Goal: Task Accomplishment & Management: Use online tool/utility

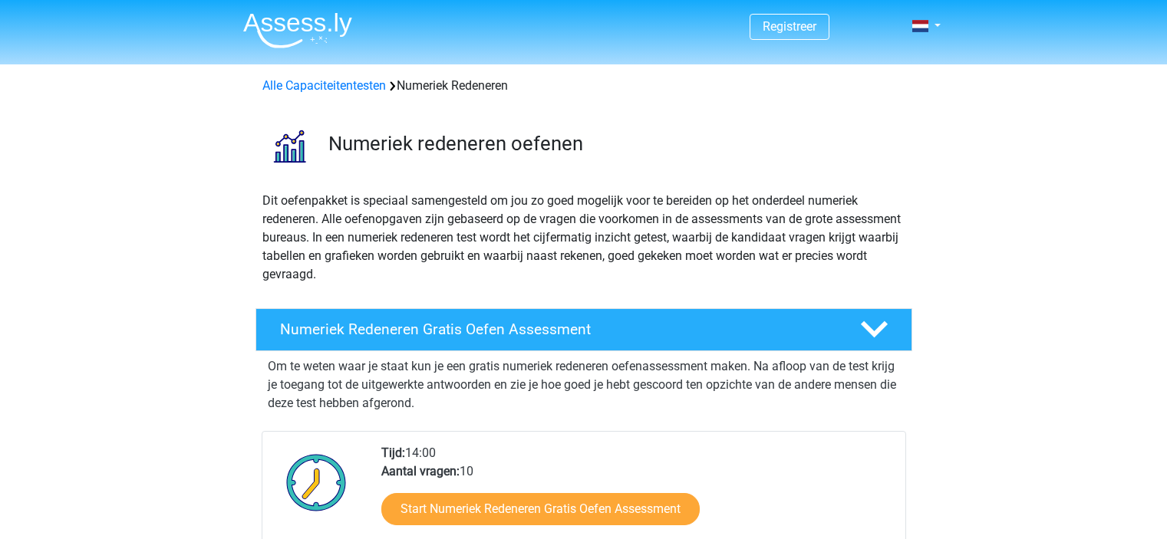
scroll to position [153, 0]
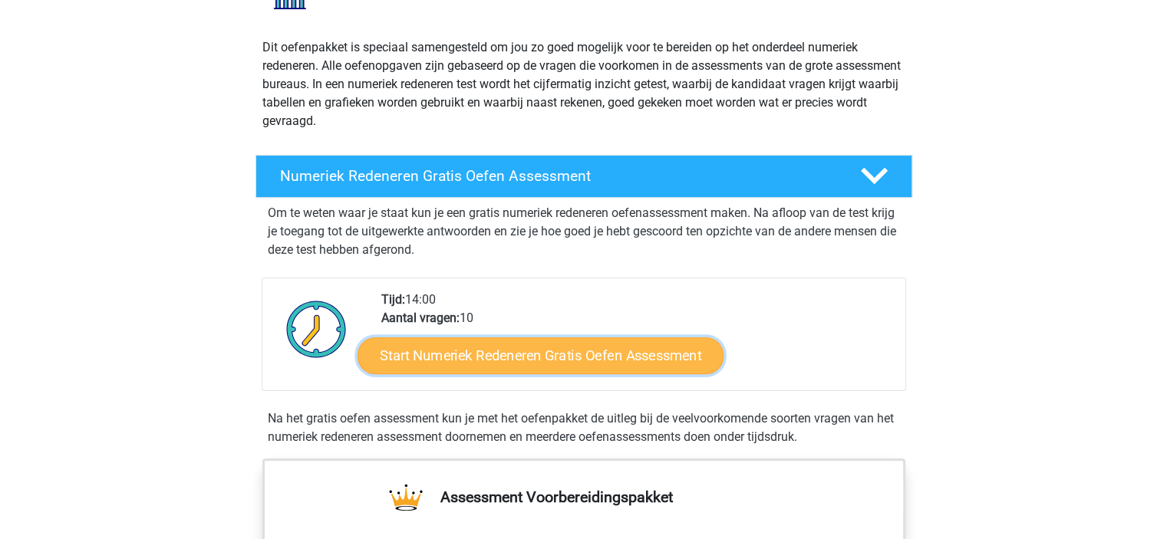
click at [516, 361] on link "Start Numeriek Redeneren Gratis Oefen Assessment" at bounding box center [541, 355] width 366 height 37
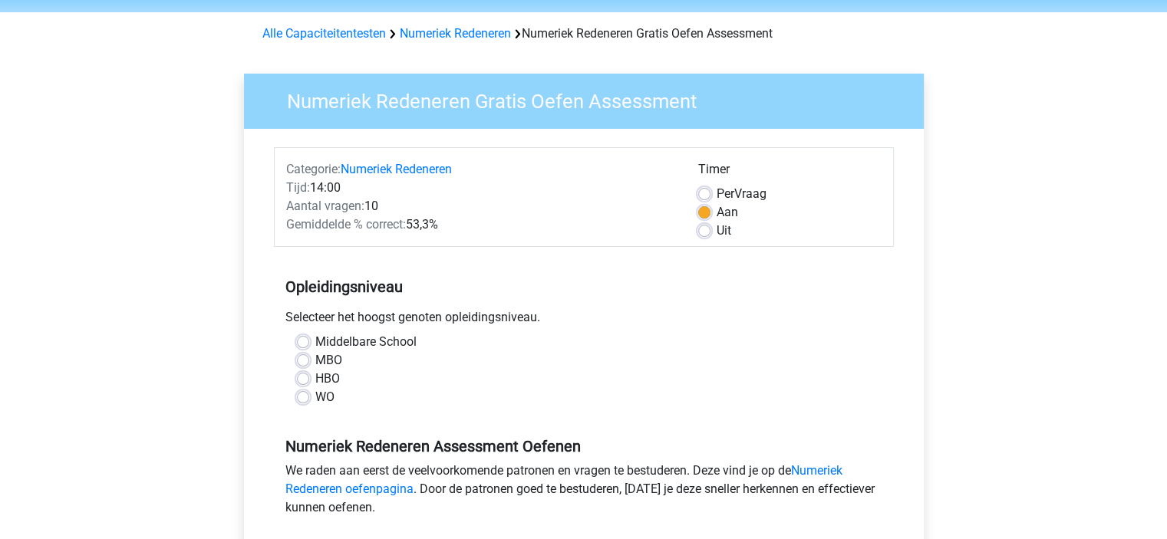
scroll to position [77, 0]
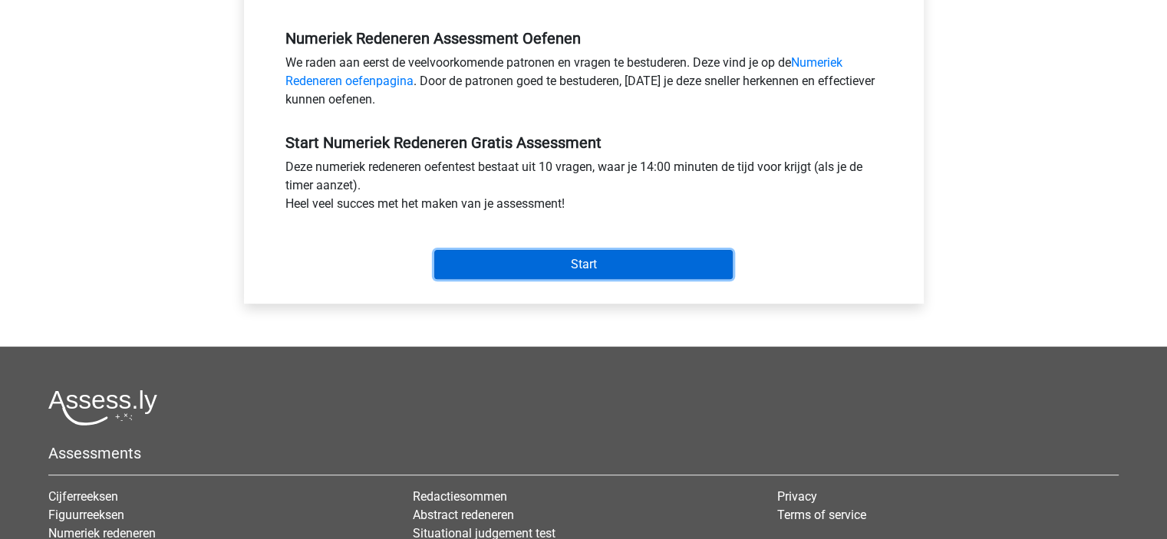
click at [619, 263] on input "Start" at bounding box center [583, 264] width 298 height 29
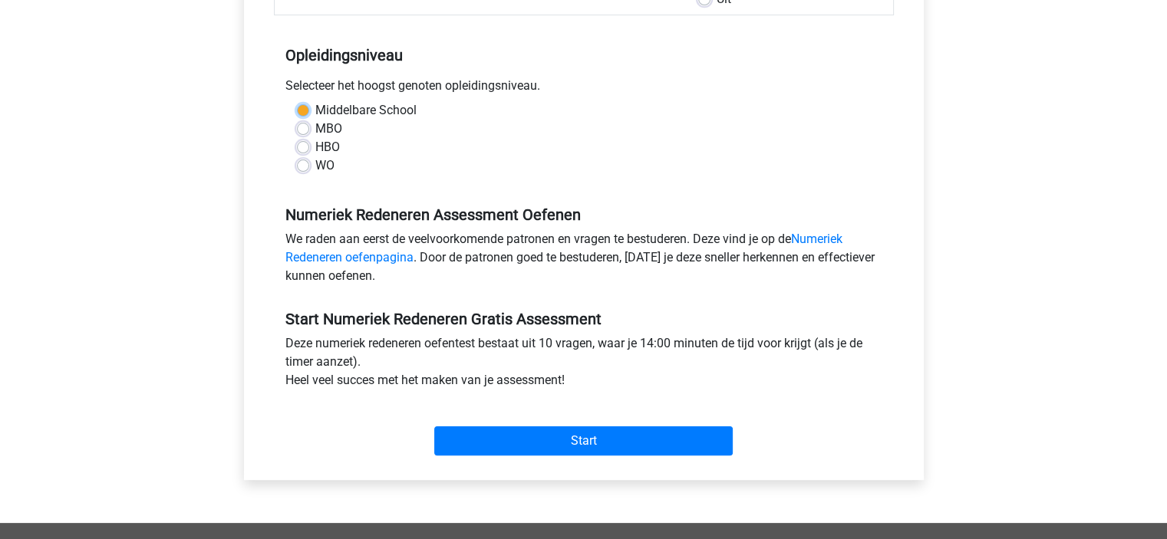
scroll to position [154, 0]
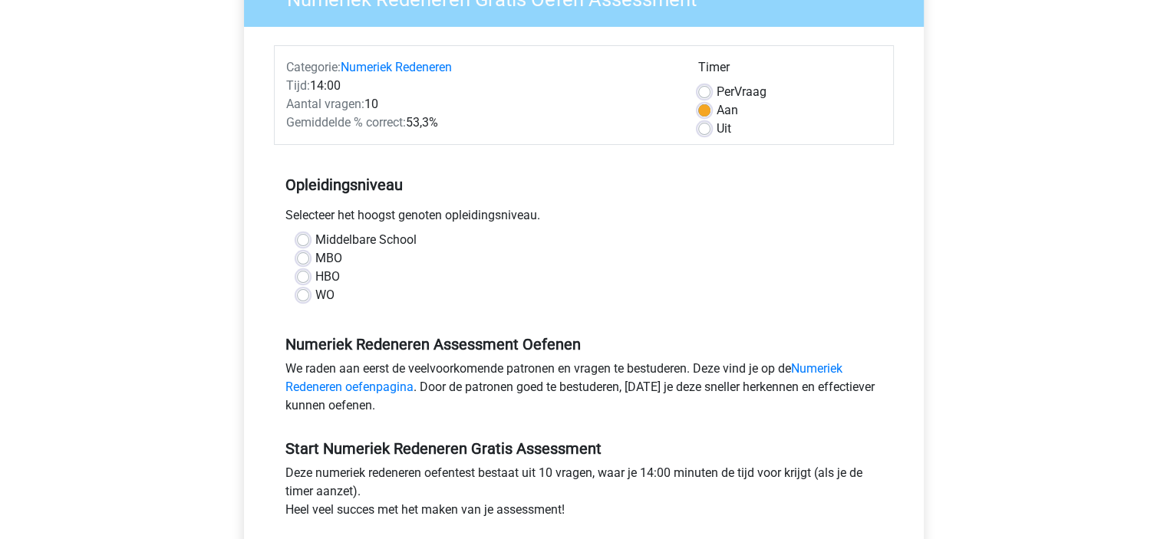
click at [226, 215] on div "Numeriek Redeneren Gratis Oefen Assessment Categorie: Numeriek Redeneren Tijd: …" at bounding box center [584, 300] width 717 height 706
click at [325, 275] on label "HBO" at bounding box center [327, 277] width 25 height 18
click at [309, 275] on input "HBO" at bounding box center [303, 275] width 12 height 15
radio input "true"
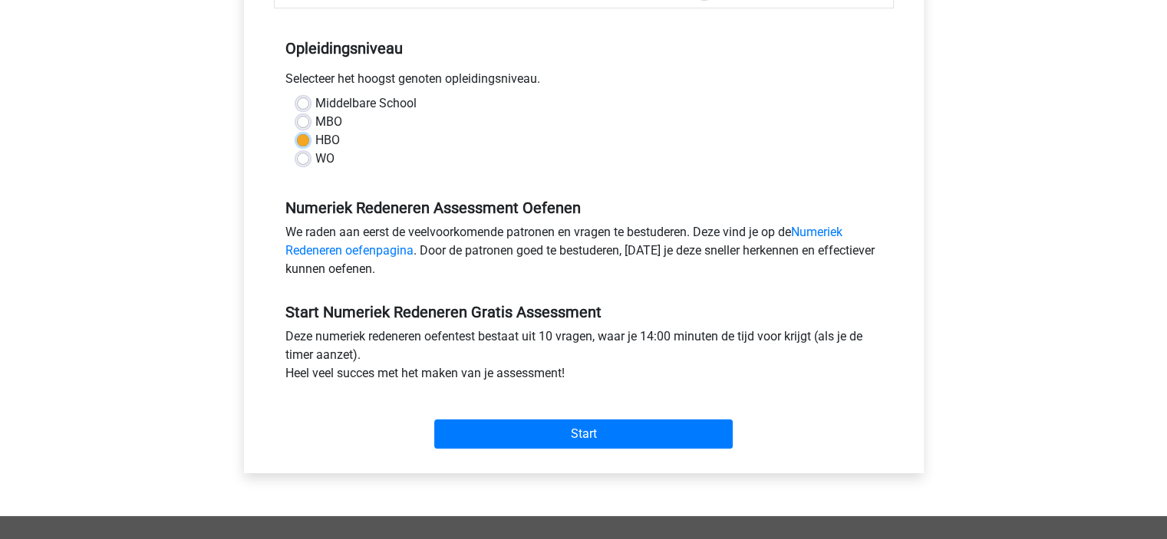
scroll to position [461, 0]
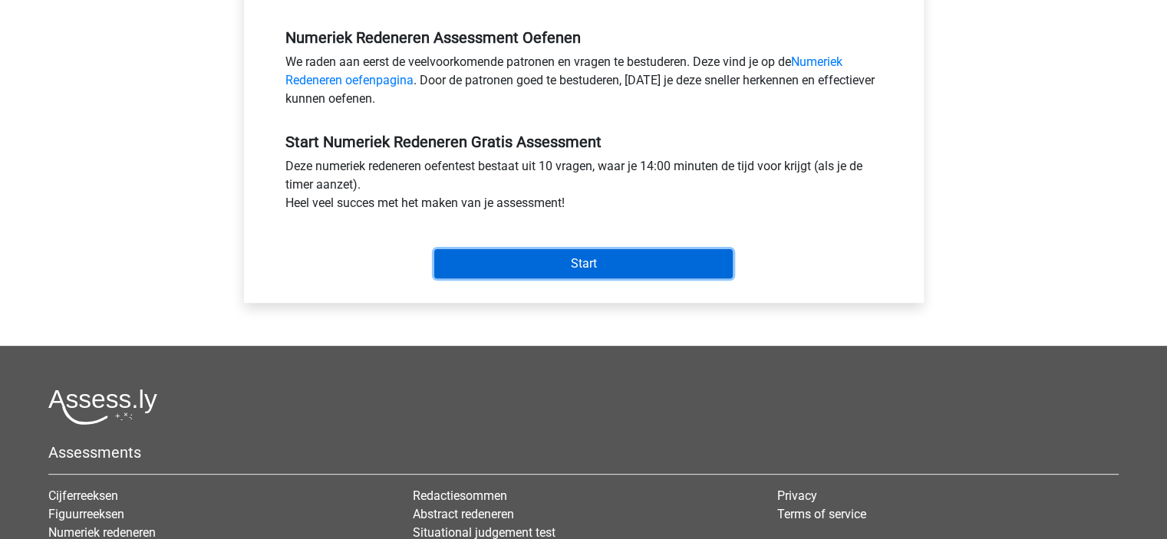
click at [586, 272] on input "Start" at bounding box center [583, 263] width 298 height 29
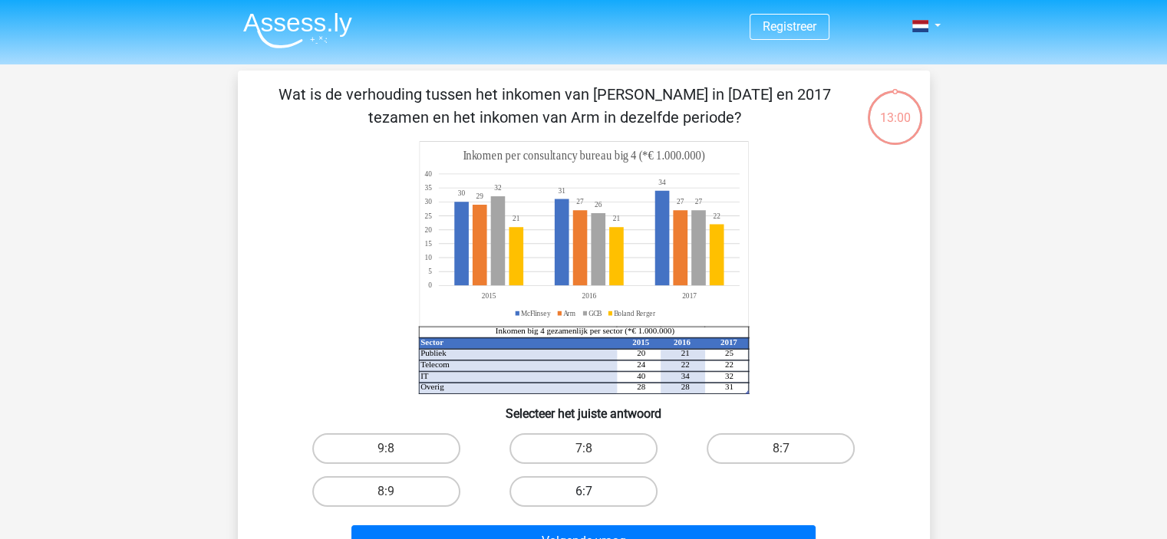
click at [581, 498] on label "6:7" at bounding box center [583, 491] width 148 height 31
click at [583, 498] on input "6:7" at bounding box center [588, 497] width 10 height 10
radio input "true"
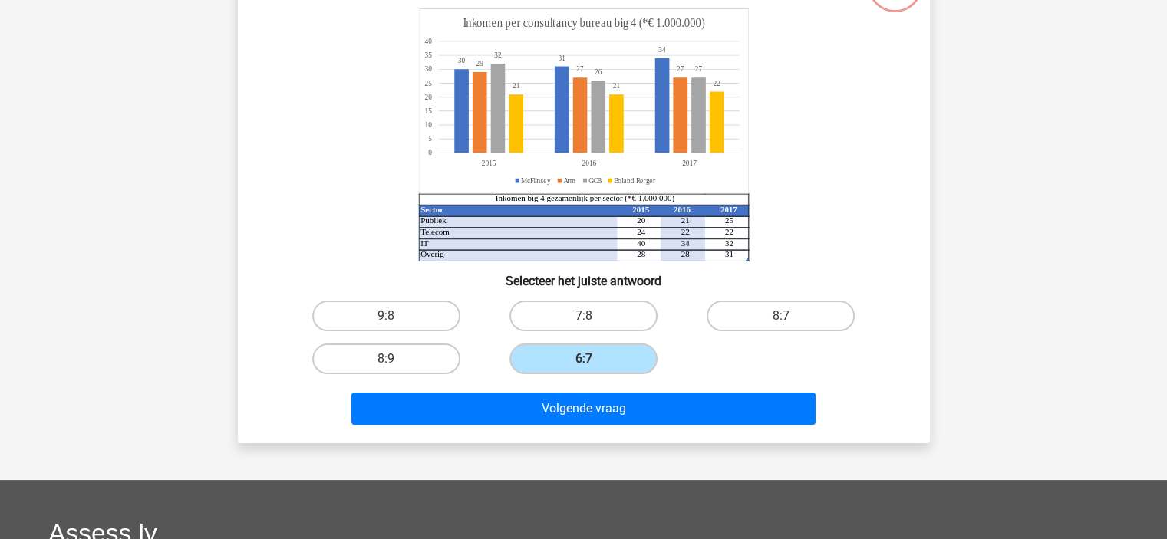
scroll to position [153, 0]
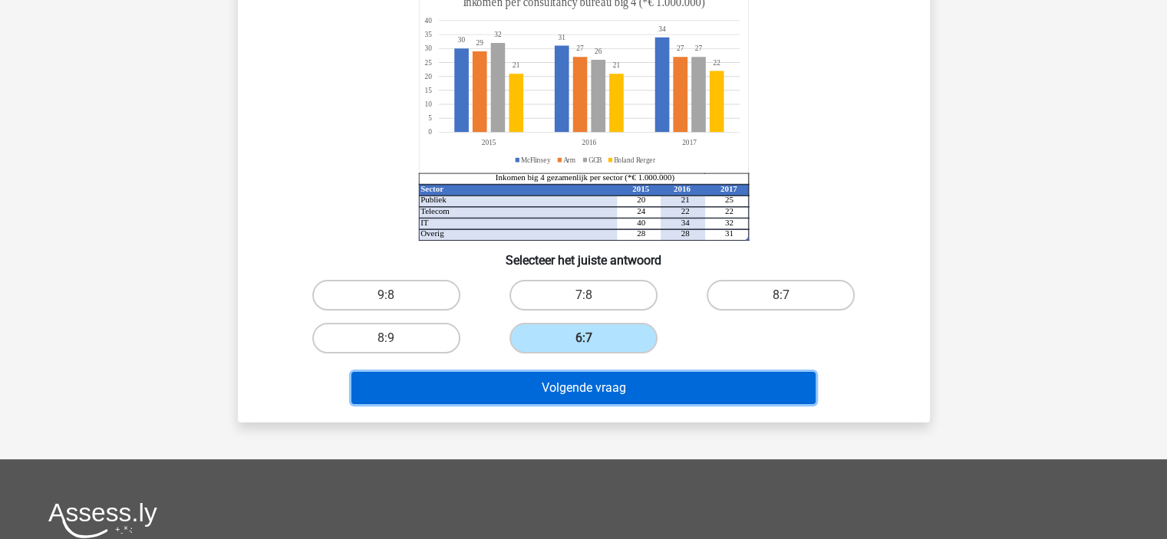
click at [580, 391] on button "Volgende vraag" at bounding box center [583, 388] width 464 height 32
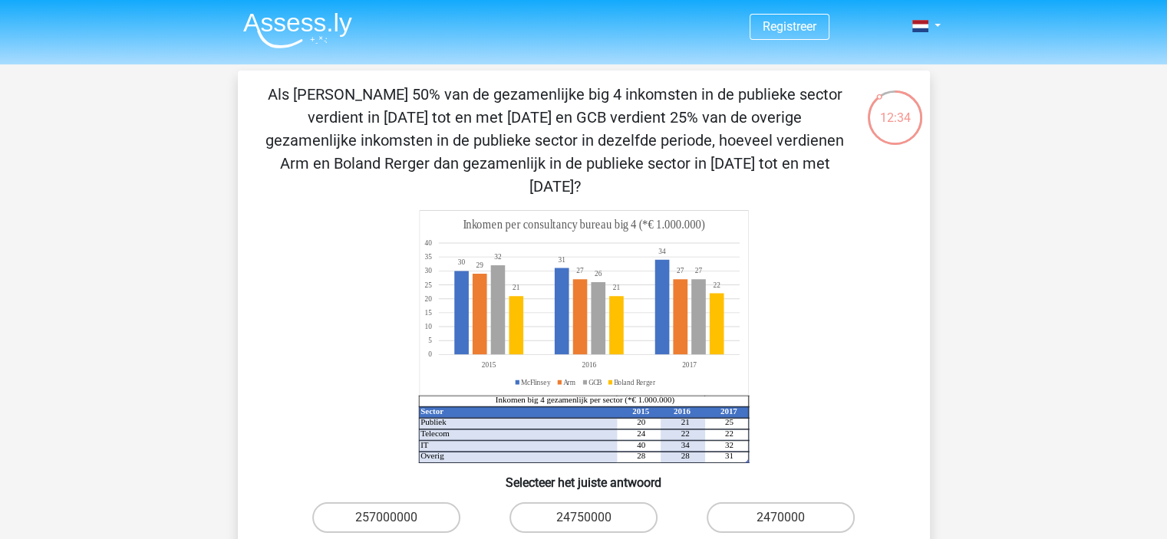
scroll to position [77, 0]
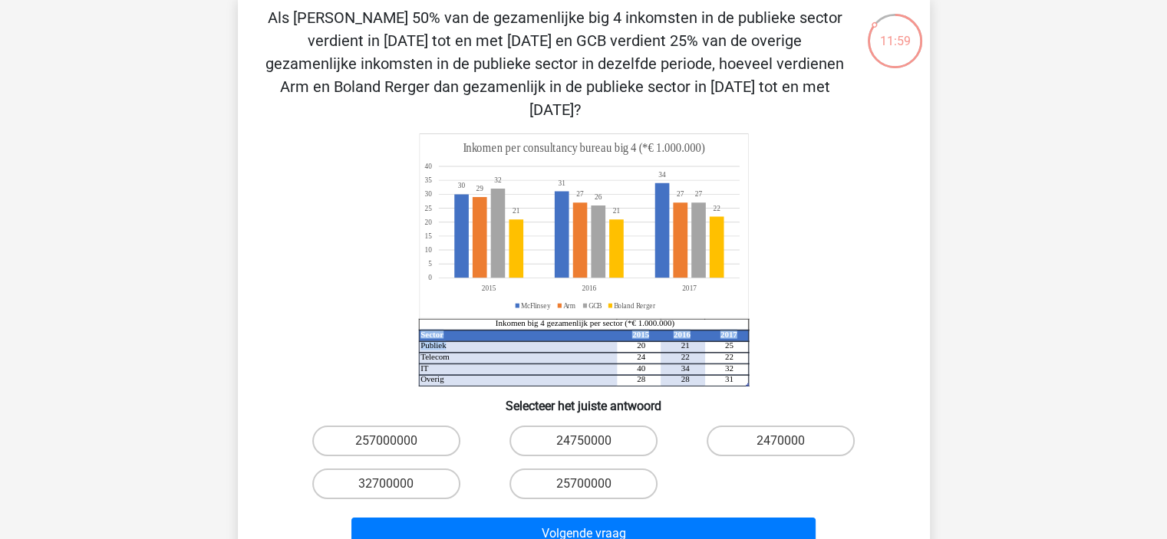
drag, startPoint x: 635, startPoint y: 318, endPoint x: 737, endPoint y: 317, distance: 102.0
click at [737, 317] on icon "Sector 2015 2016 2017 Publiek 20 21 25 Telecom 24 22 22 IT 40 34 32 Overig 28 2…" at bounding box center [584, 259] width 618 height 253
click at [664, 343] on icon at bounding box center [561, 363] width 286 height 45
click at [610, 469] on label "25700000" at bounding box center [583, 484] width 148 height 31
click at [593, 484] on input "25700000" at bounding box center [588, 489] width 10 height 10
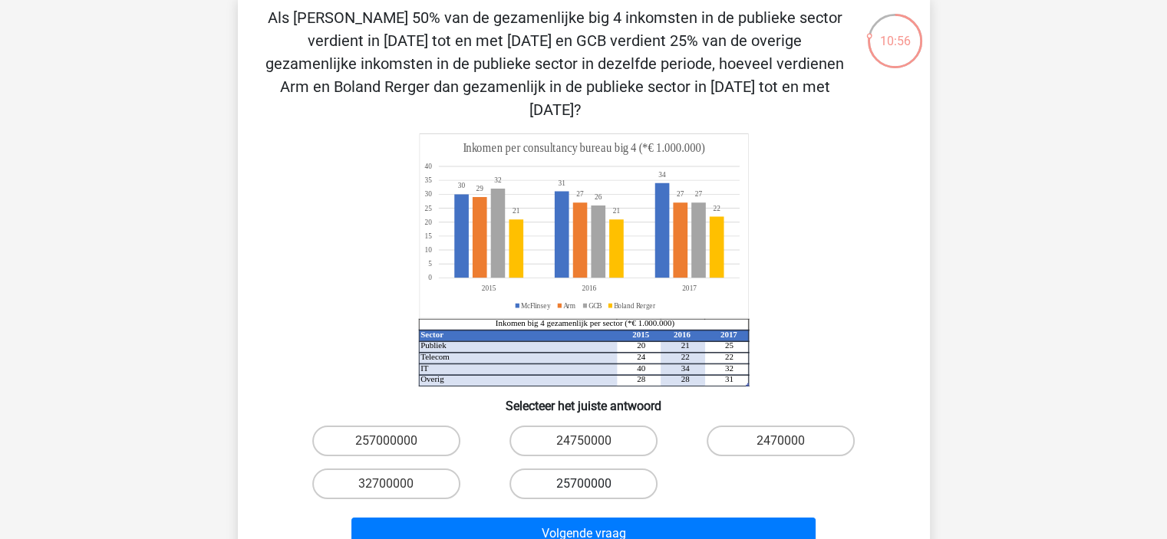
radio input "true"
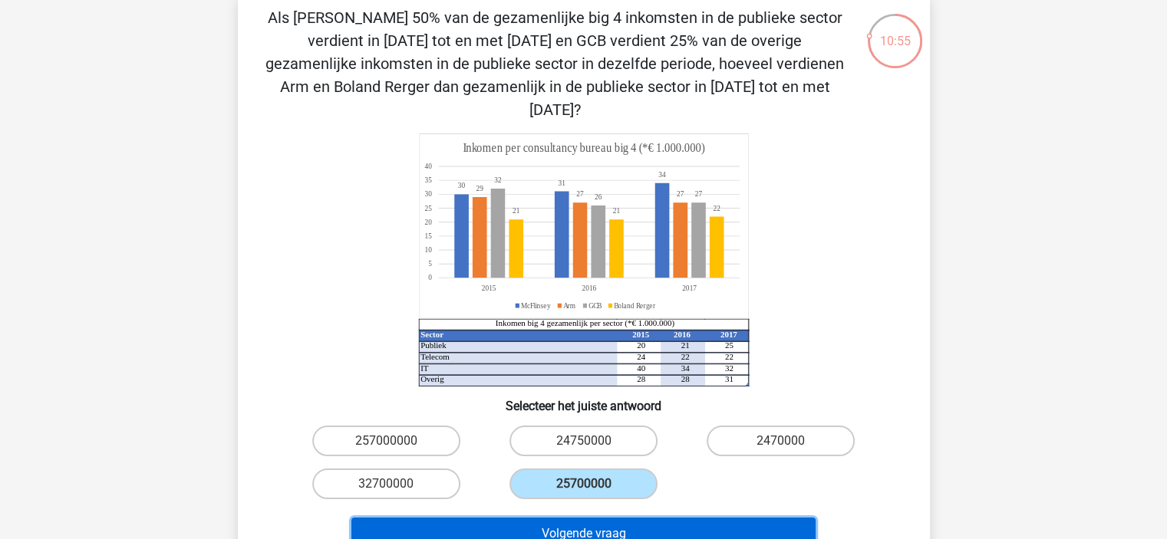
click at [580, 518] on button "Volgende vraag" at bounding box center [583, 534] width 464 height 32
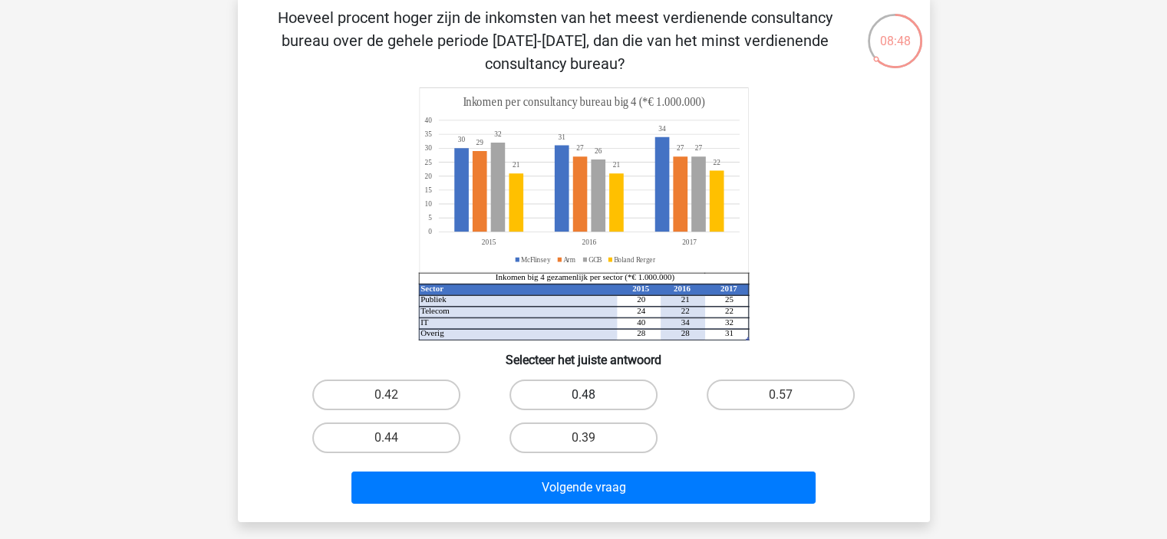
click at [601, 407] on label "0.48" at bounding box center [583, 395] width 148 height 31
click at [593, 405] on input "0.48" at bounding box center [588, 400] width 10 height 10
radio input "true"
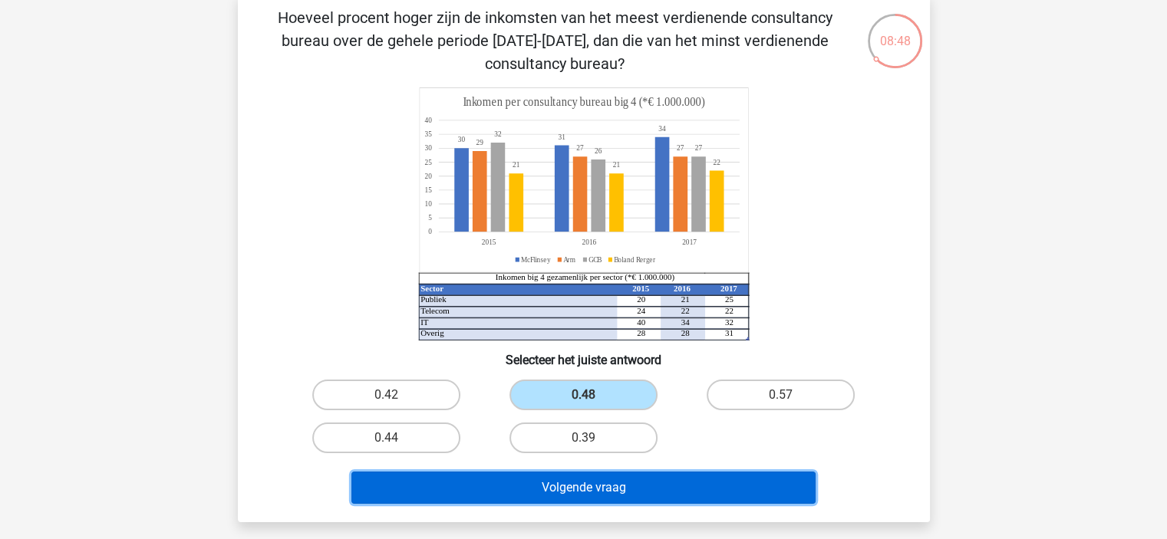
click at [591, 483] on button "Volgende vraag" at bounding box center [583, 488] width 464 height 32
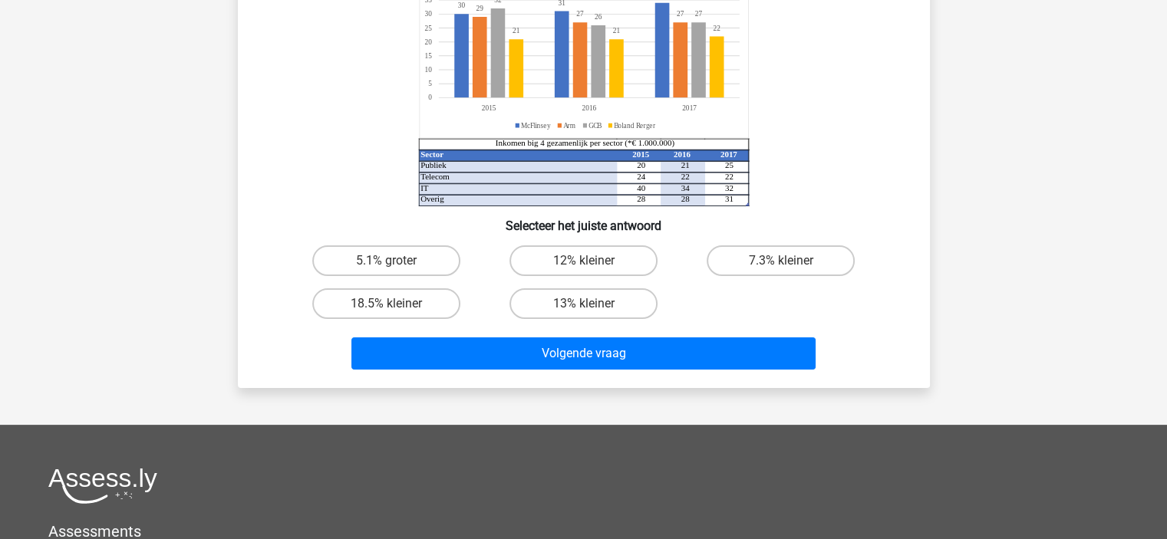
scroll to position [0, 0]
